Goal: Task Accomplishment & Management: Manage account settings

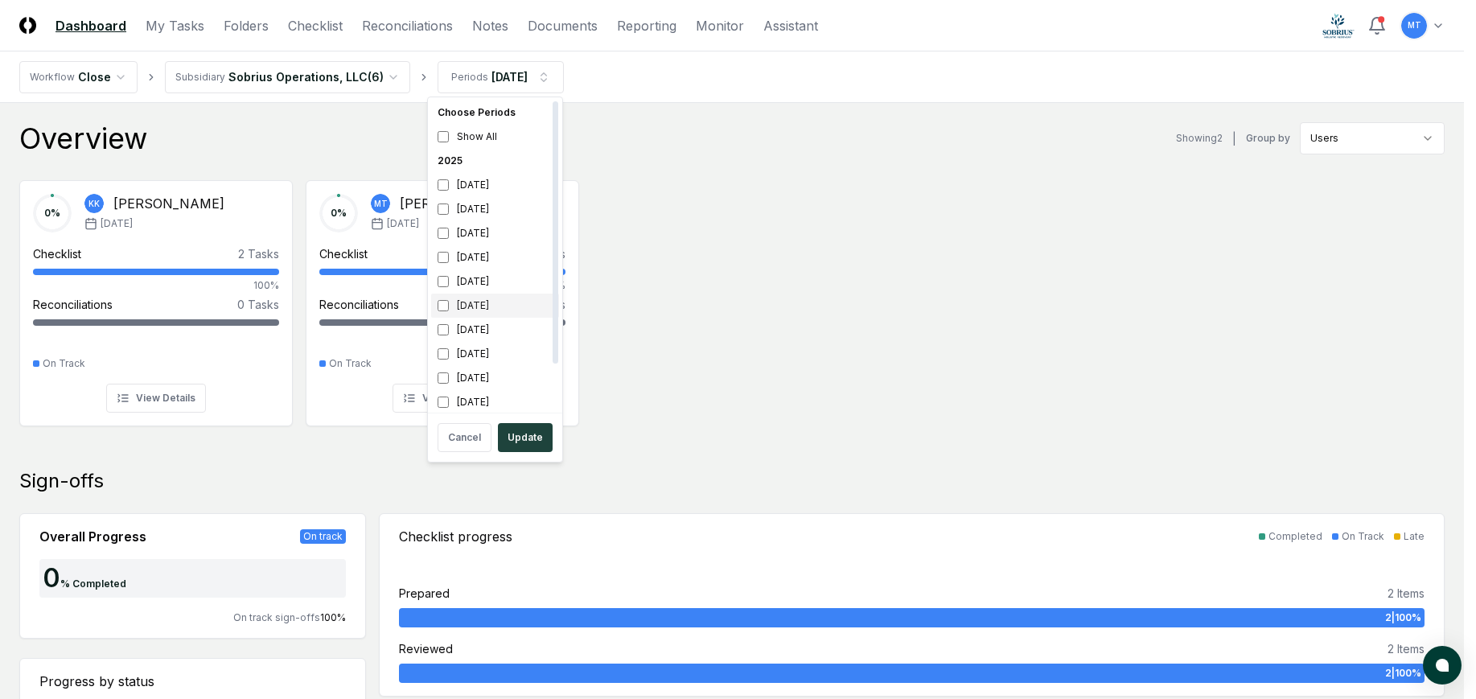
click at [450, 303] on div "[DATE]" at bounding box center [495, 306] width 128 height 24
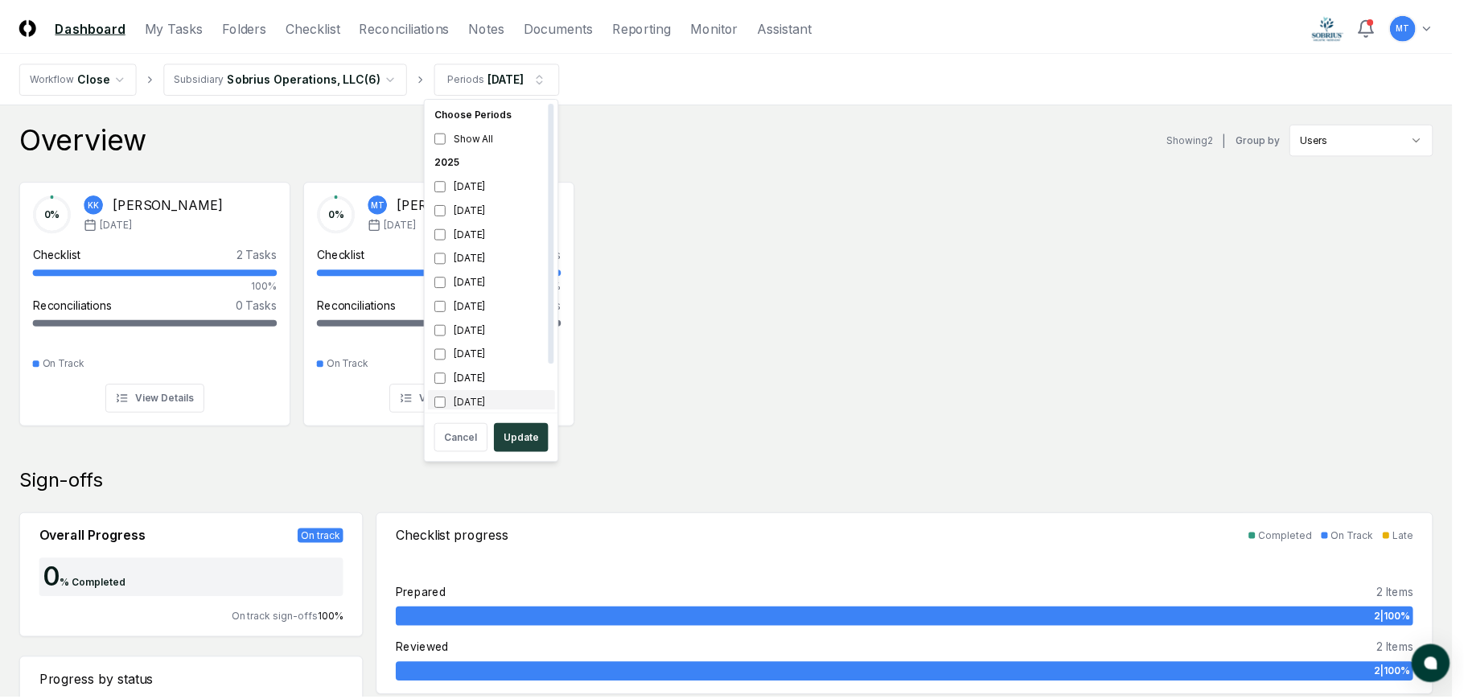
scroll to position [5, 0]
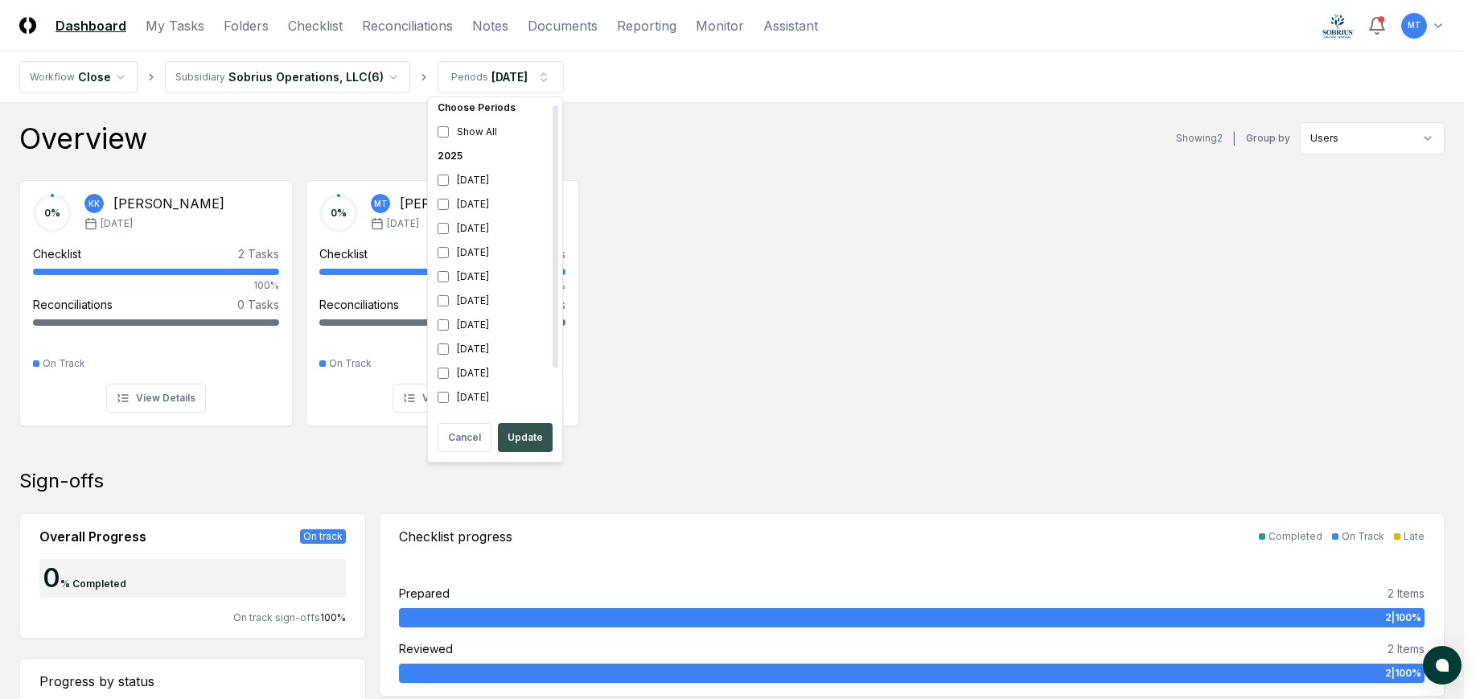
click at [539, 441] on button "Update" at bounding box center [525, 437] width 55 height 29
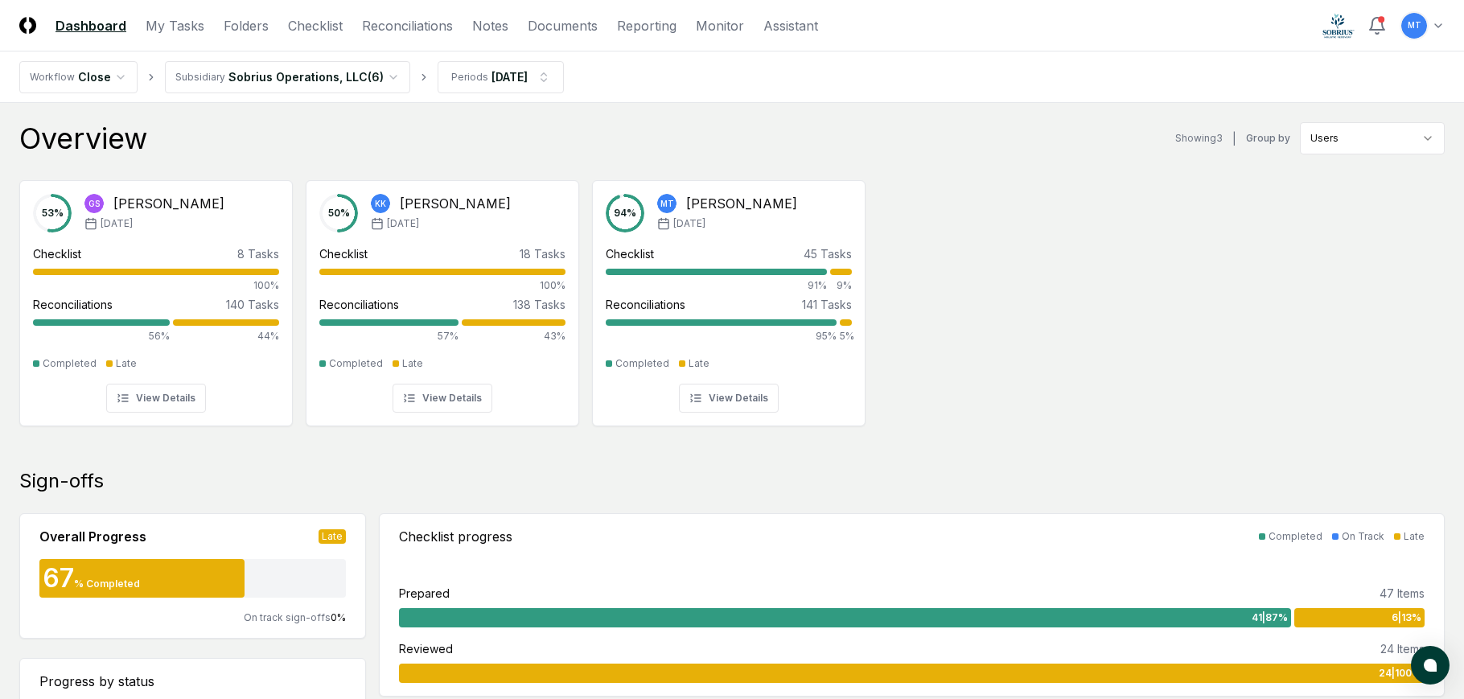
click at [1220, 372] on div "53 % GS [PERSON_NAME] [DATE] Checklist 8 Tasks 100% Reconciliations 140 Tasks 5…" at bounding box center [732, 301] width 1464 height 269
click at [390, 26] on link "Reconciliations" at bounding box center [407, 25] width 91 height 19
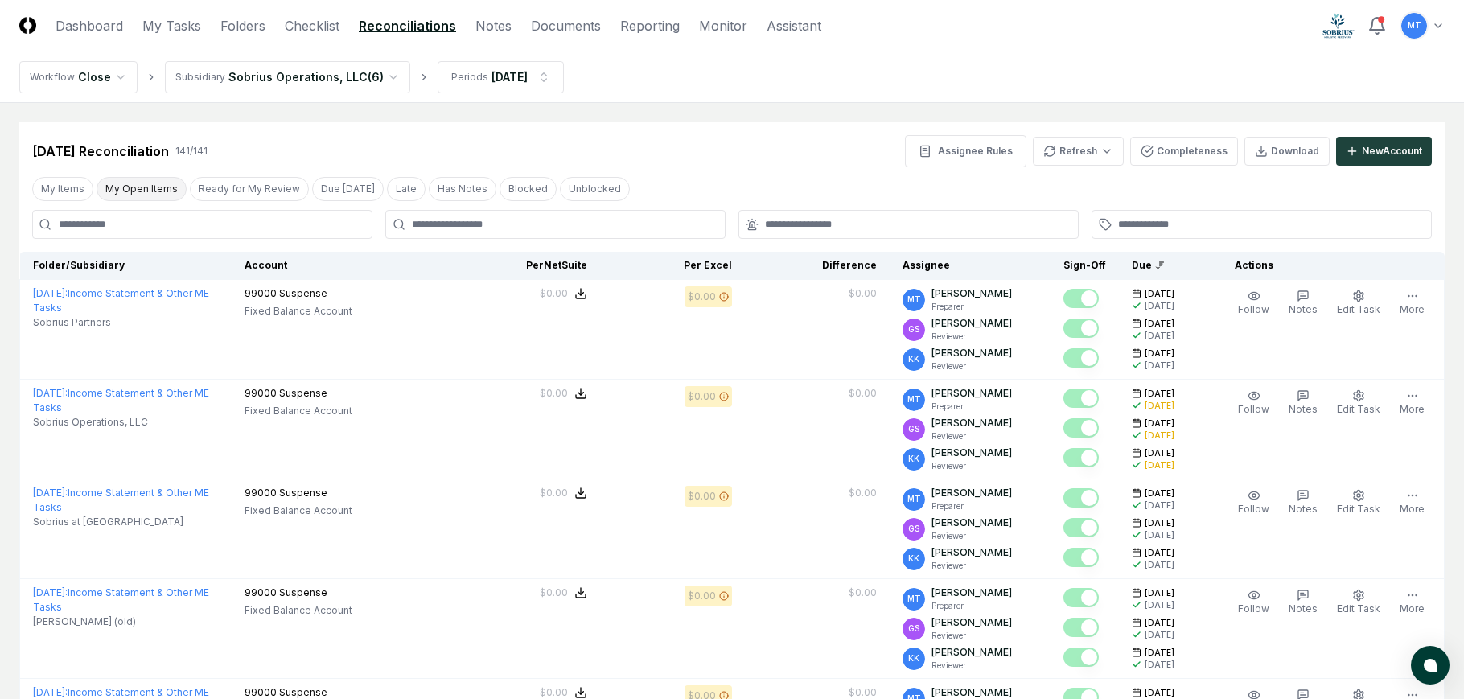
click at [157, 185] on button "My Open Items" at bounding box center [142, 189] width 90 height 24
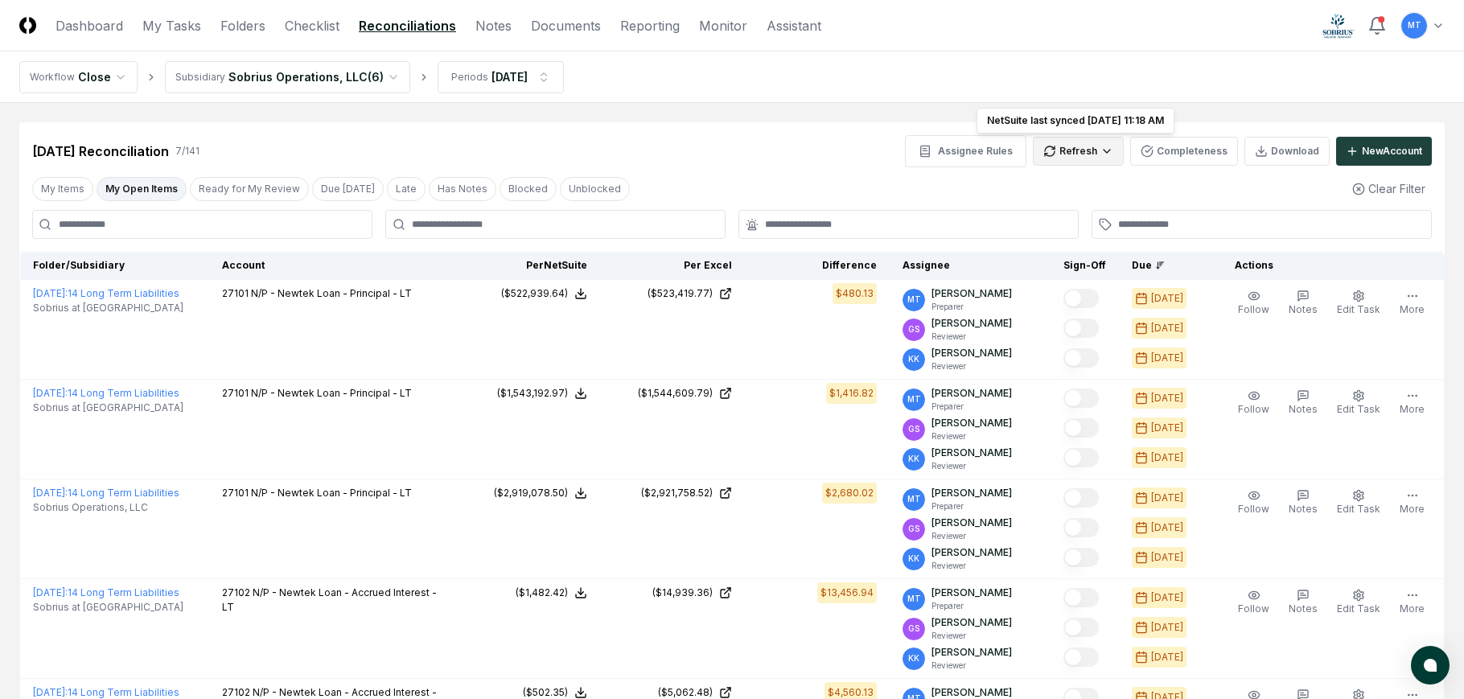
click at [1068, 150] on html "CloseCore Dashboard My Tasks Folders Checklist Reconciliations Notes Documents …" at bounding box center [732, 547] width 1464 height 1094
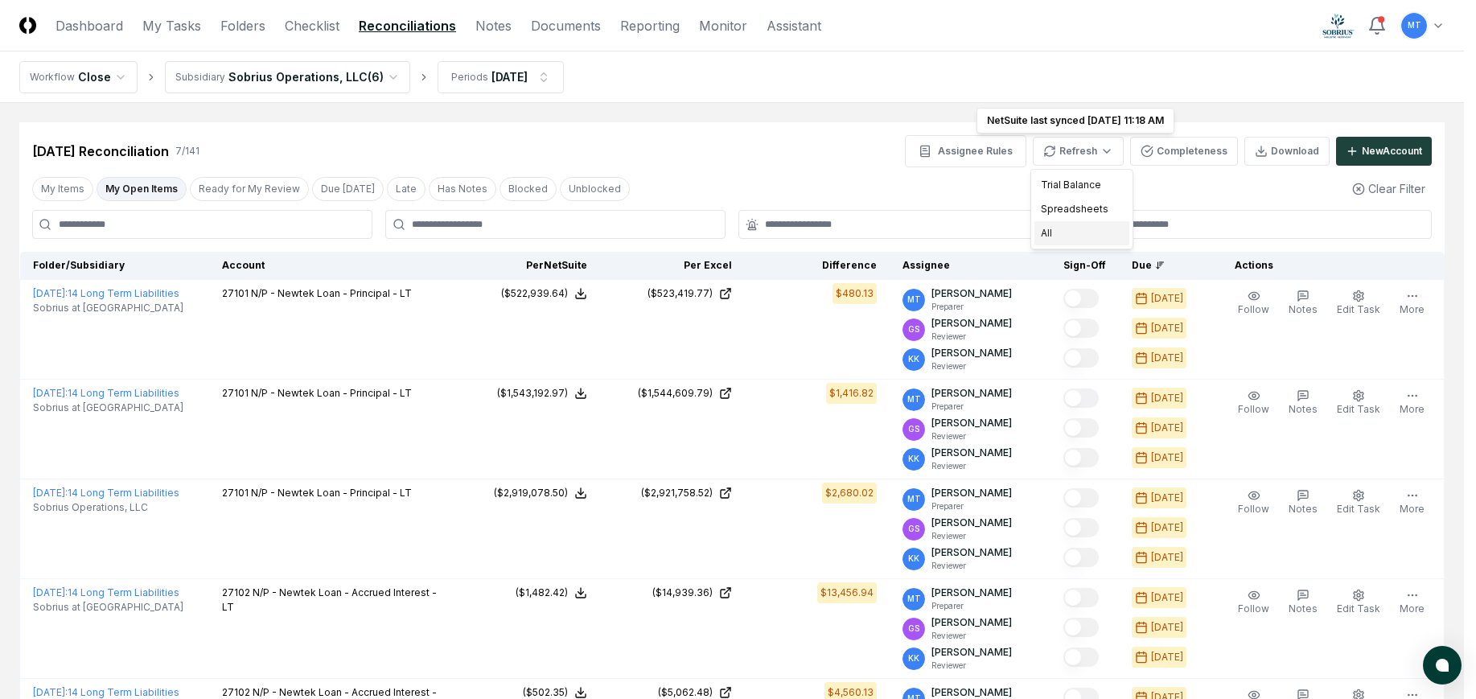
click at [1064, 229] on div "All" at bounding box center [1082, 233] width 95 height 24
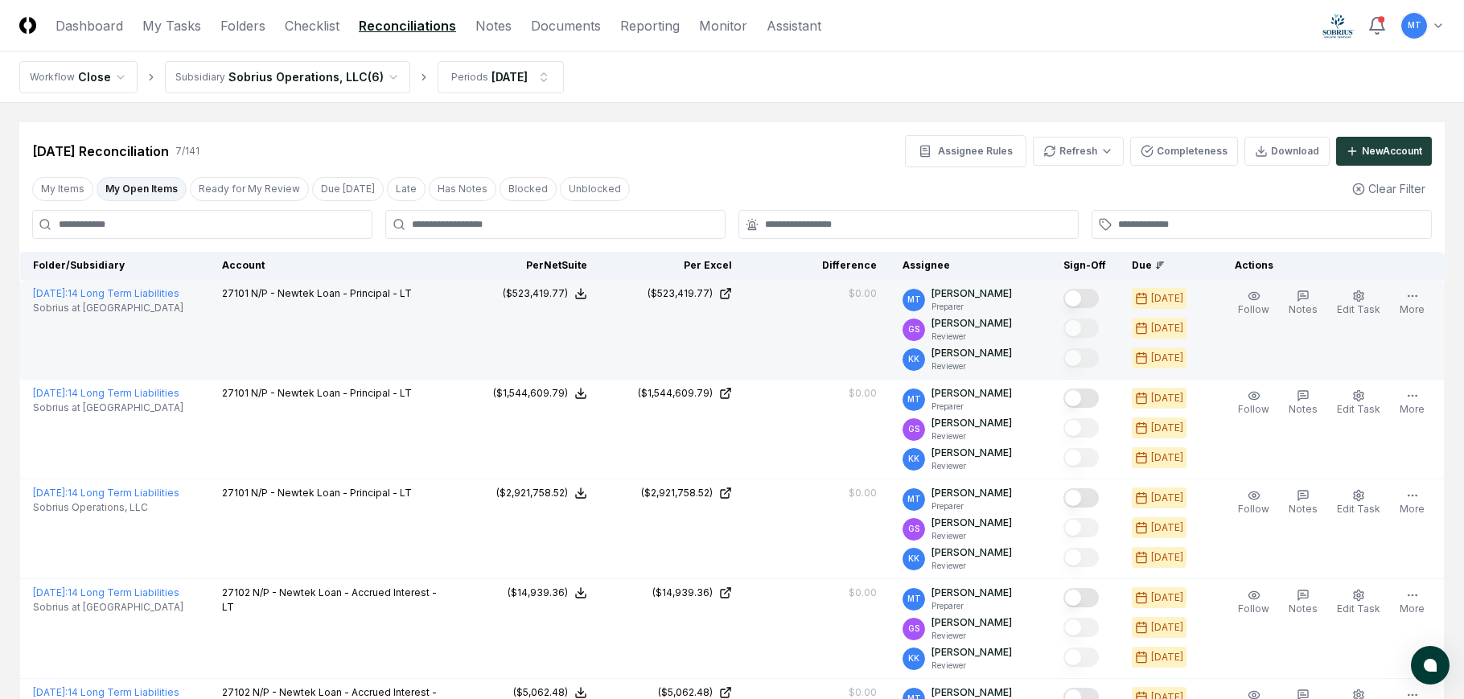
click at [1099, 300] on button "Mark complete" at bounding box center [1081, 298] width 35 height 19
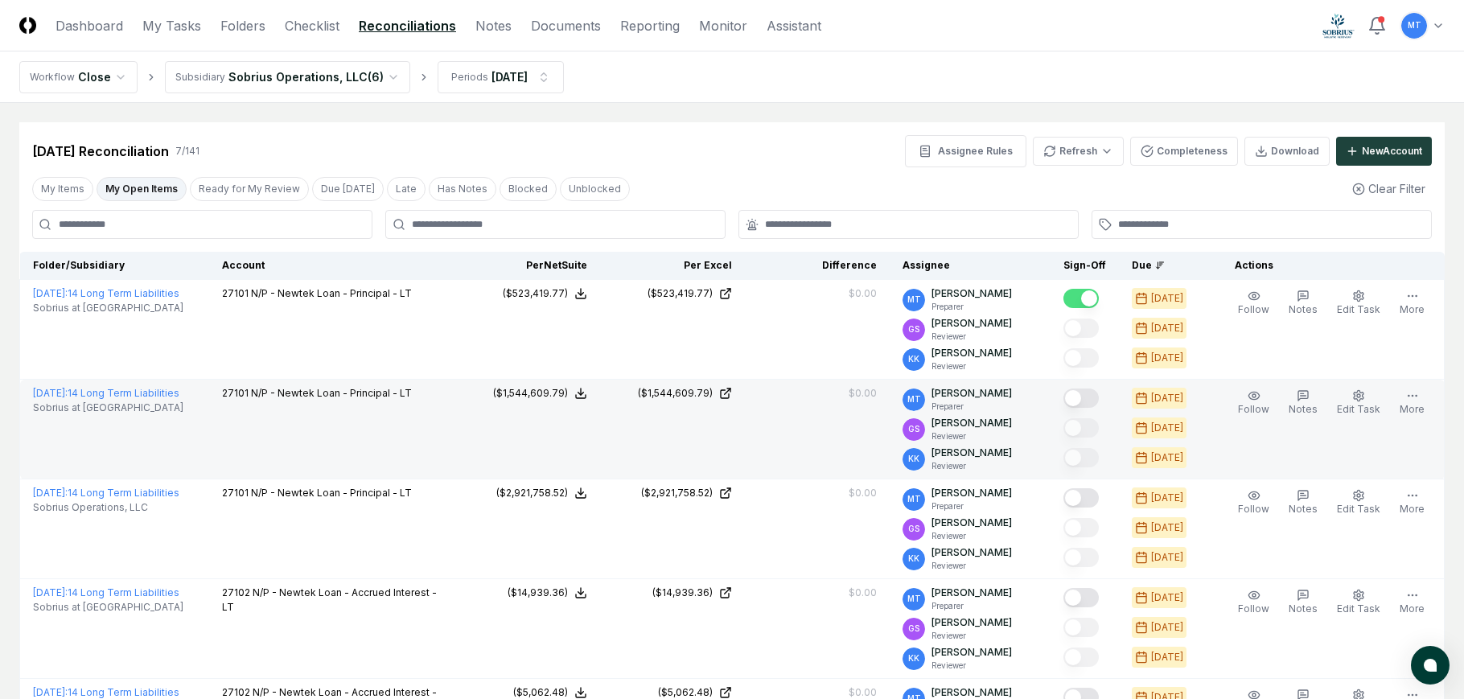
click at [1098, 400] on button "Mark complete" at bounding box center [1081, 398] width 35 height 19
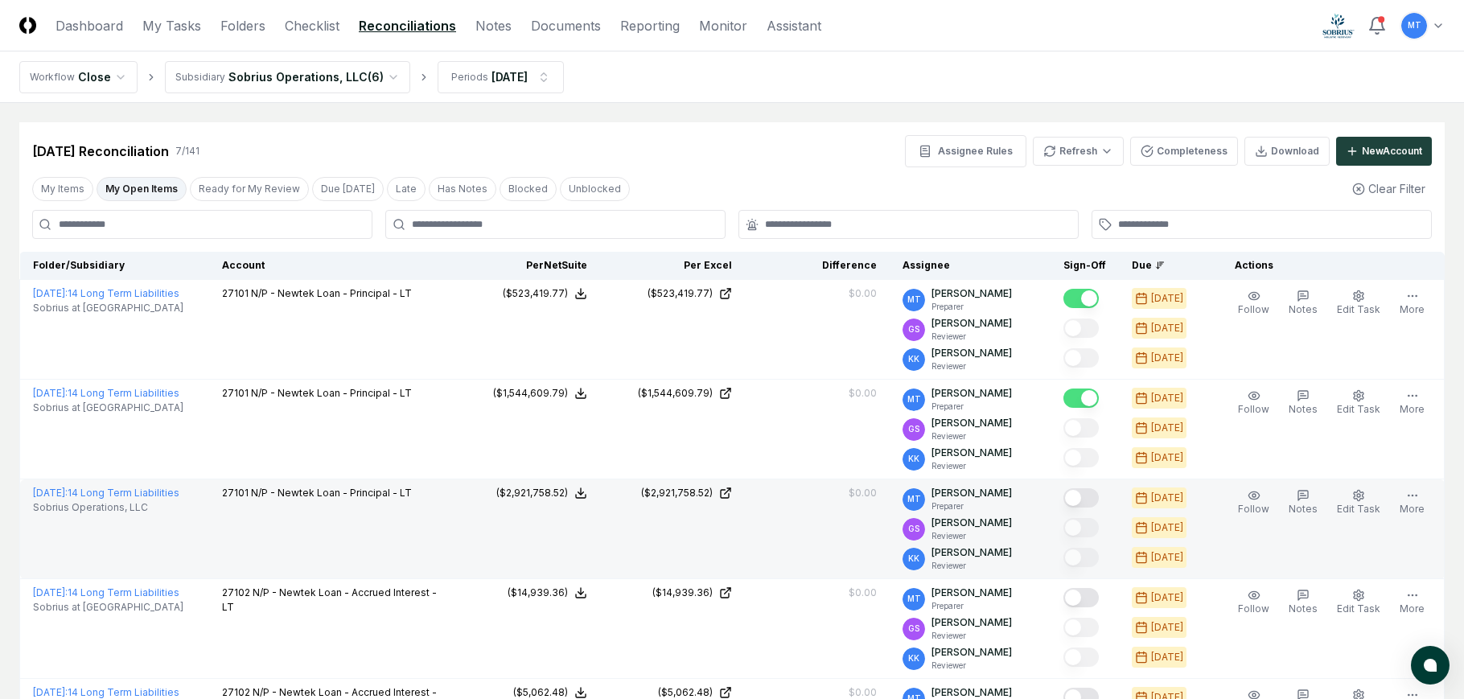
click at [1099, 492] on button "Mark complete" at bounding box center [1081, 497] width 35 height 19
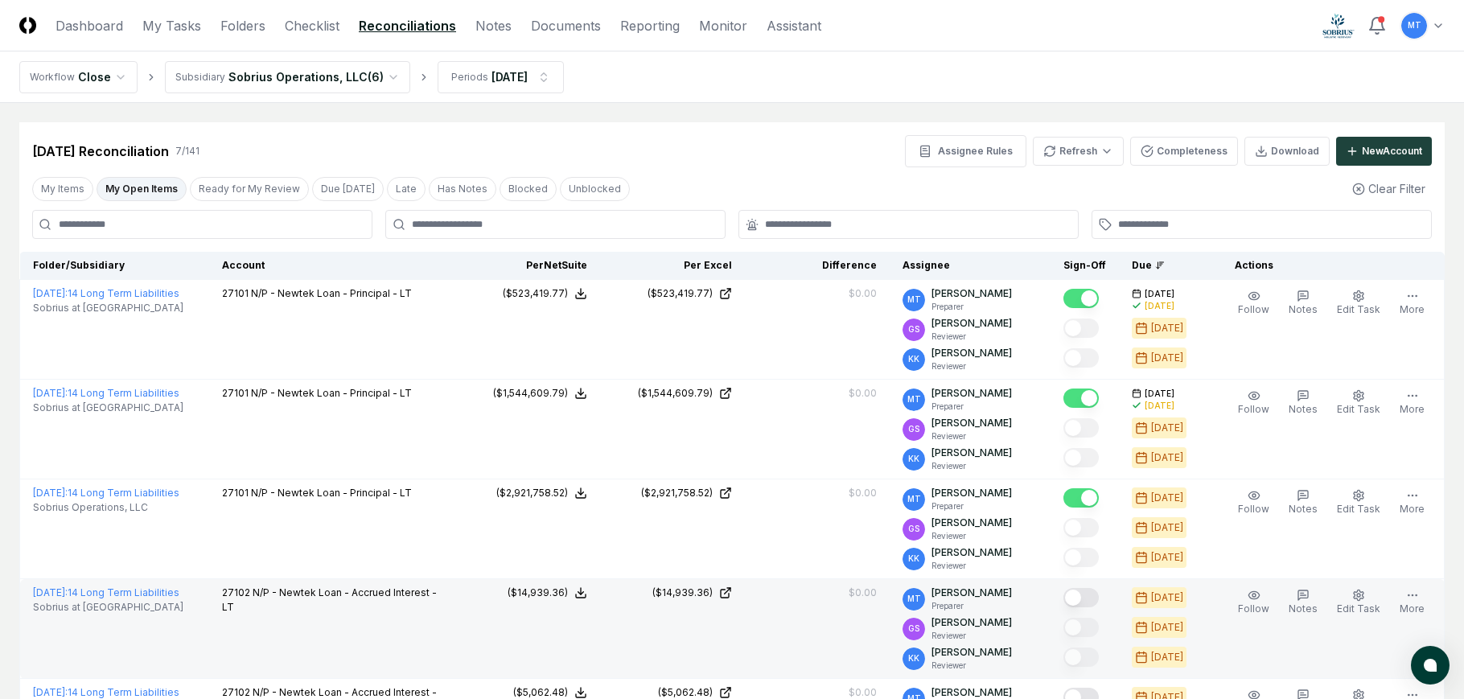
click at [1098, 593] on button "Mark complete" at bounding box center [1081, 597] width 35 height 19
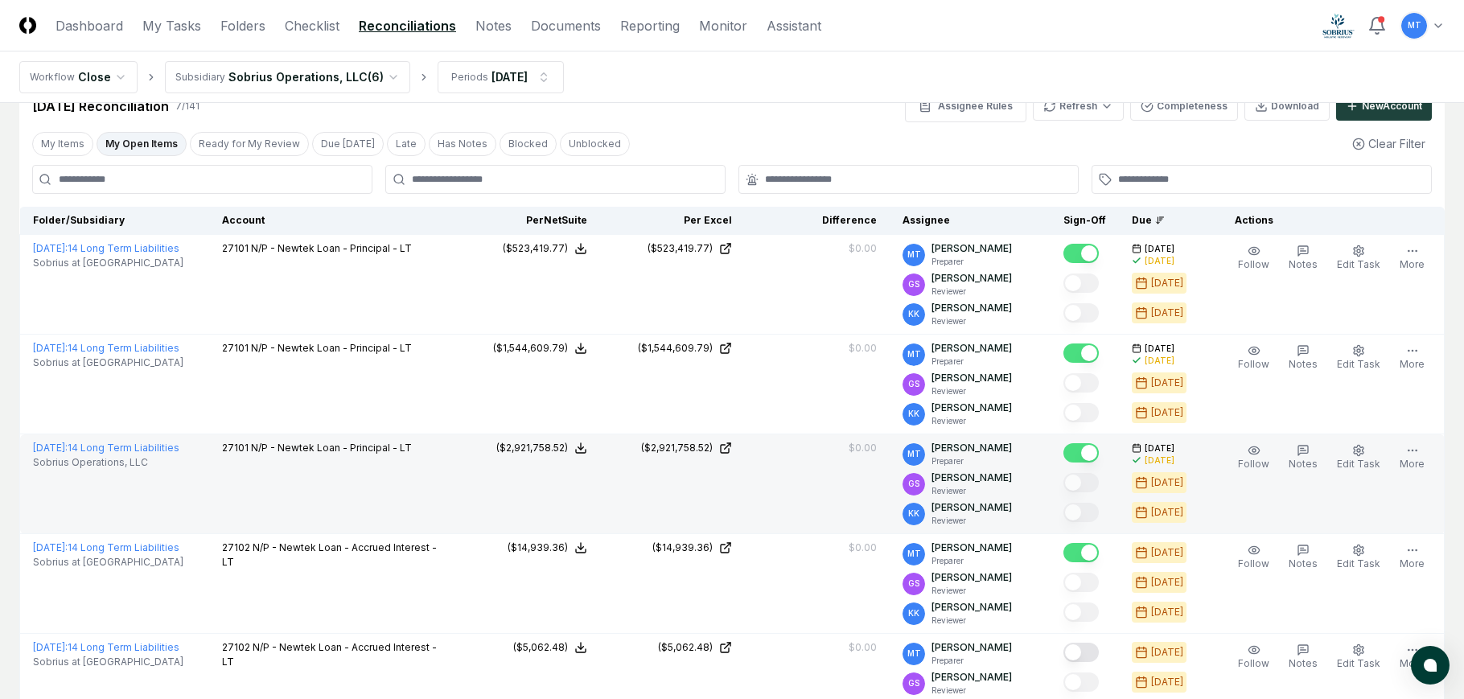
scroll to position [80, 0]
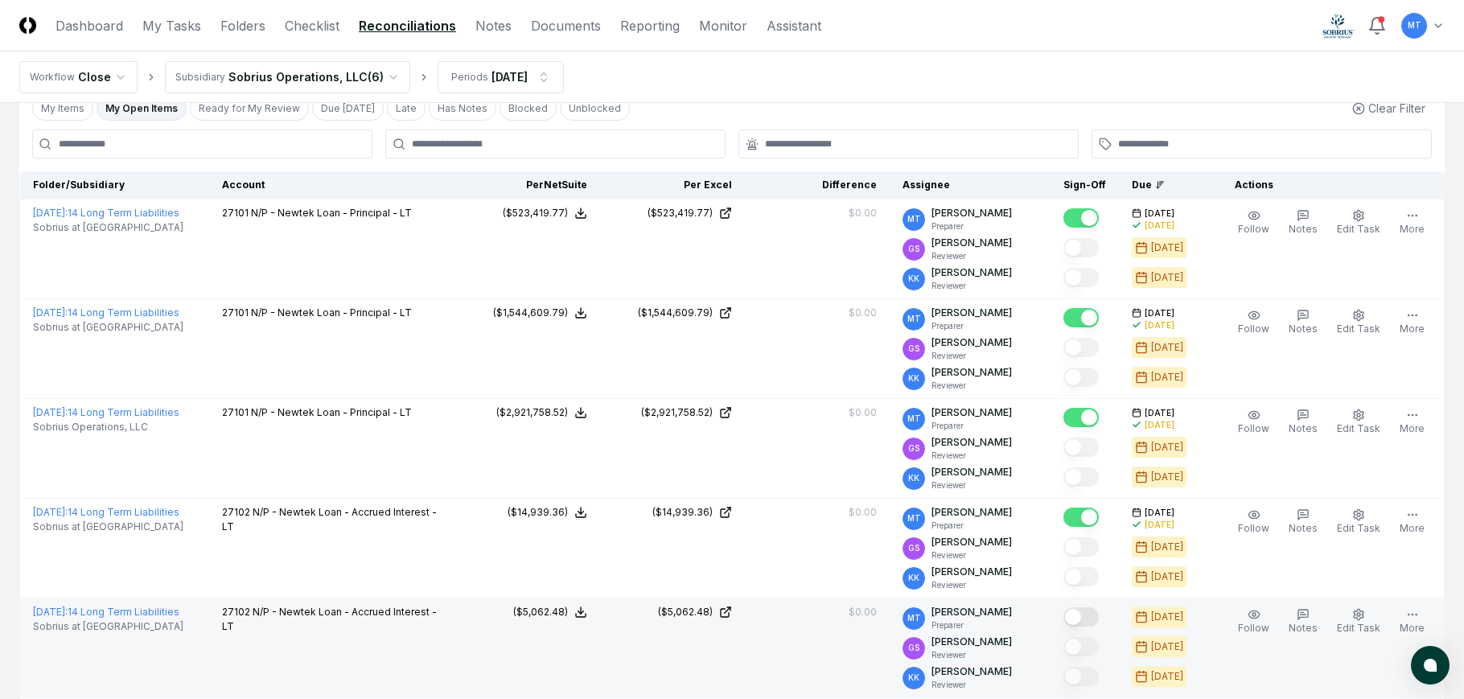
click at [1099, 618] on button "Mark complete" at bounding box center [1081, 616] width 35 height 19
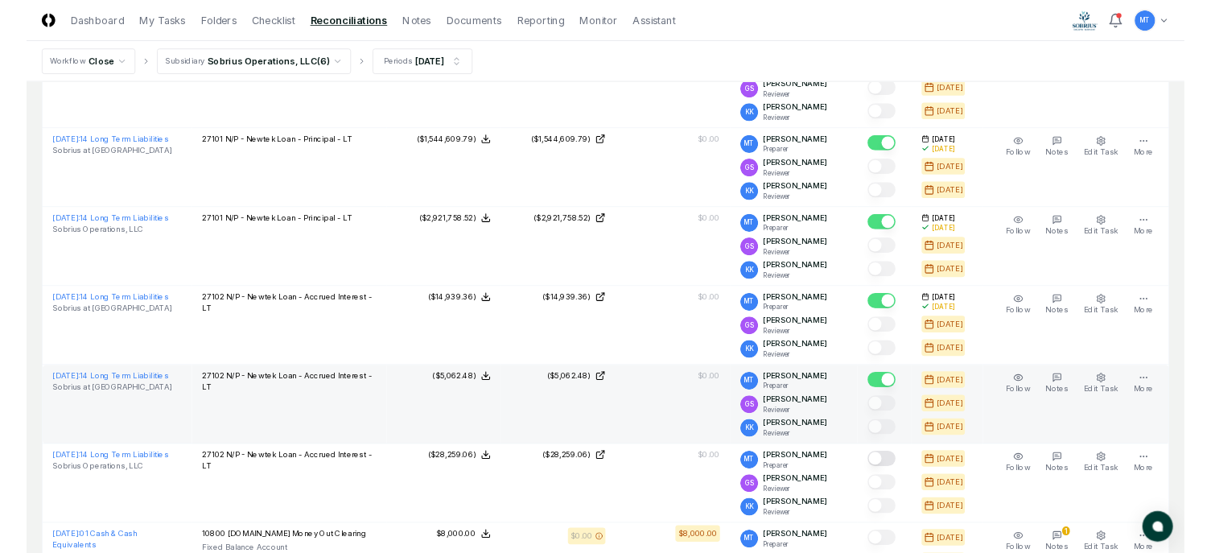
scroll to position [241, 0]
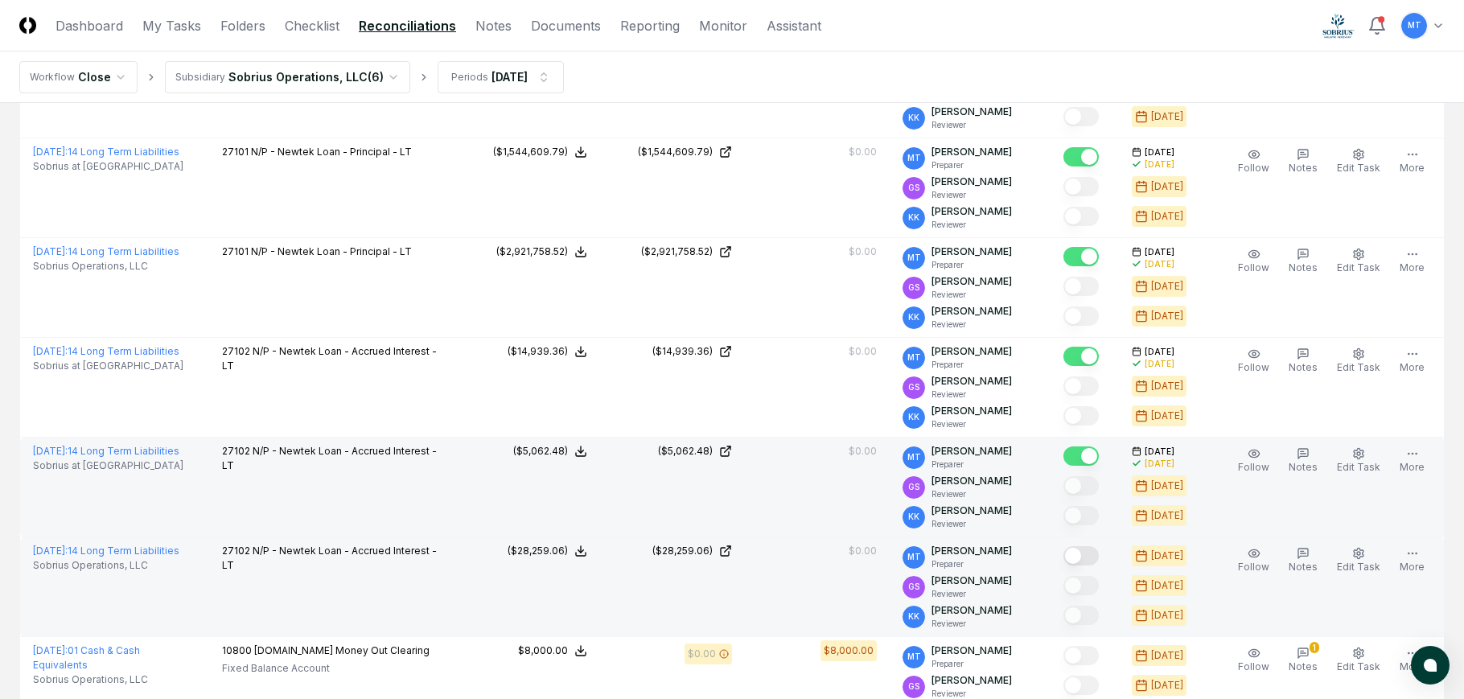
click at [1099, 562] on button "Mark complete" at bounding box center [1081, 555] width 35 height 19
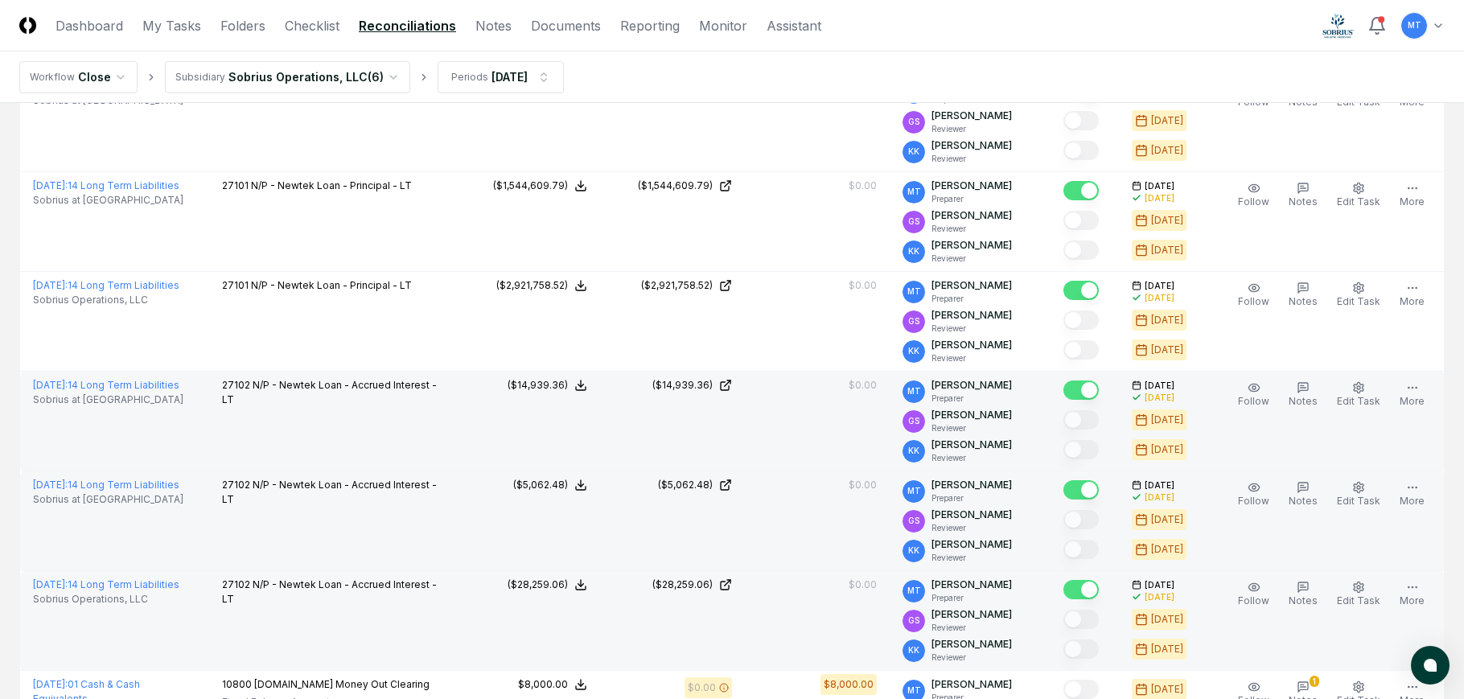
scroll to position [0, 0]
